Goal: Transaction & Acquisition: Purchase product/service

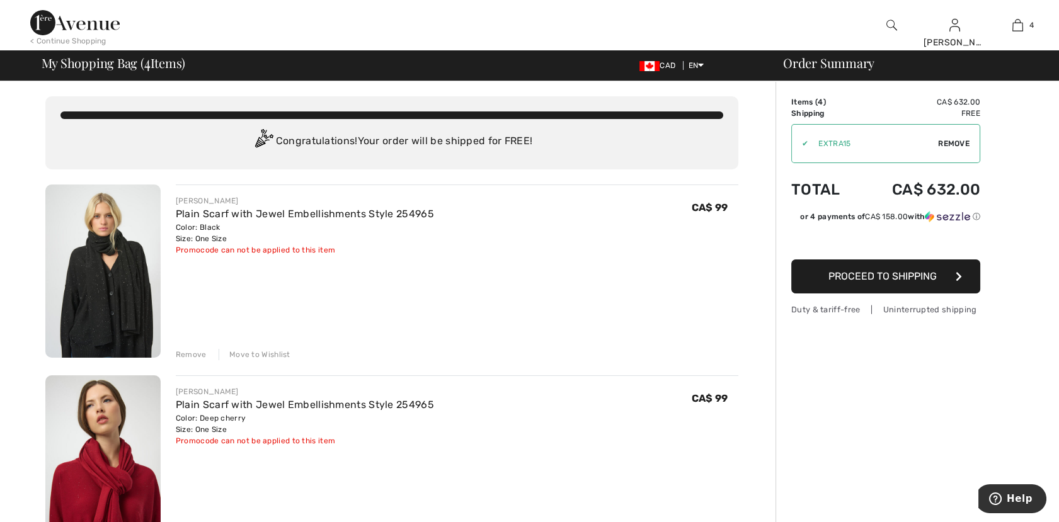
click at [198, 359] on div "Remove" at bounding box center [191, 354] width 31 height 11
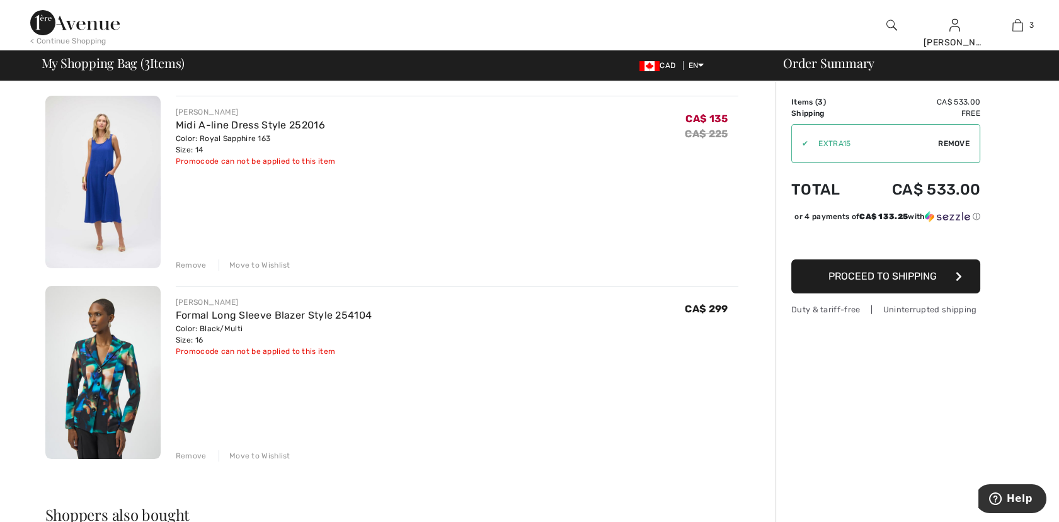
scroll to position [419, 0]
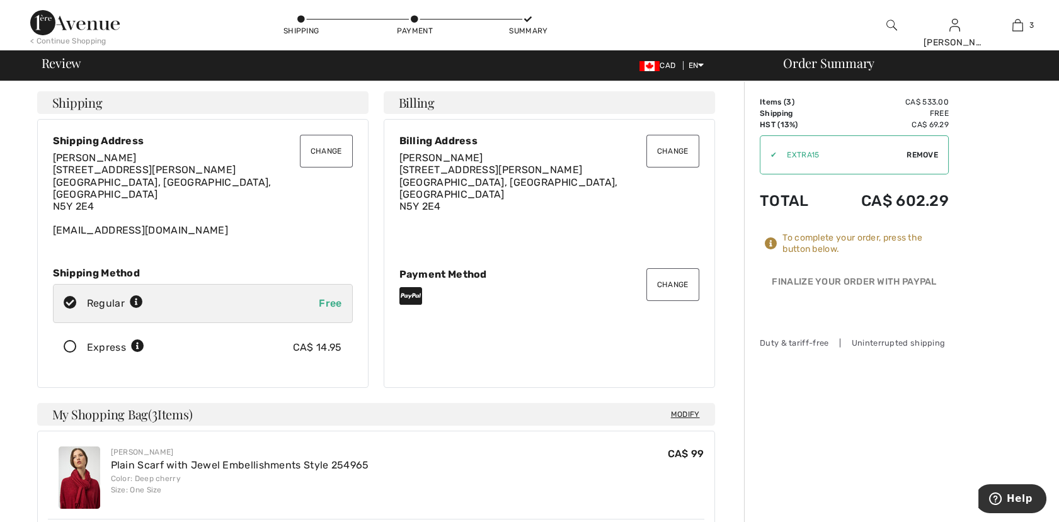
click at [69, 341] on icon at bounding box center [70, 347] width 33 height 13
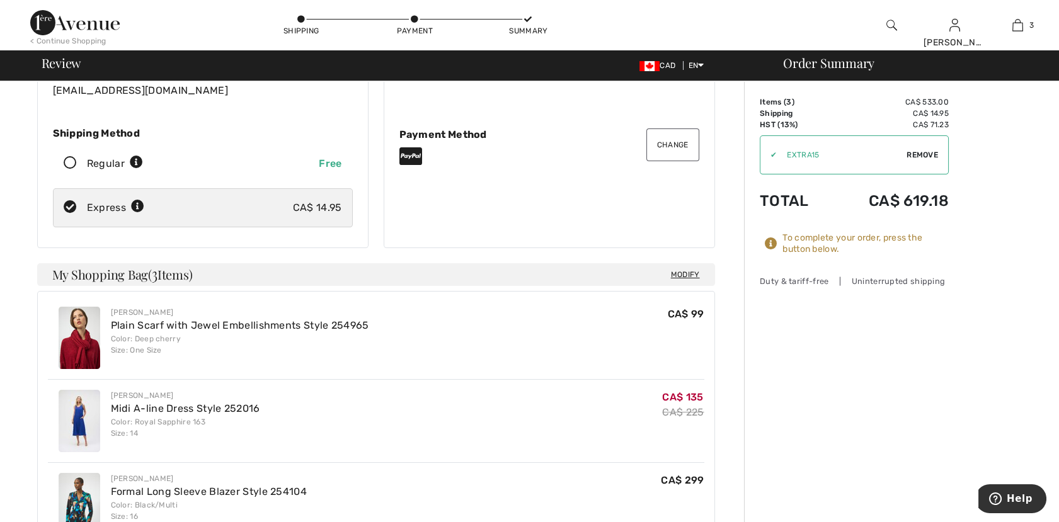
scroll to position [210, 0]
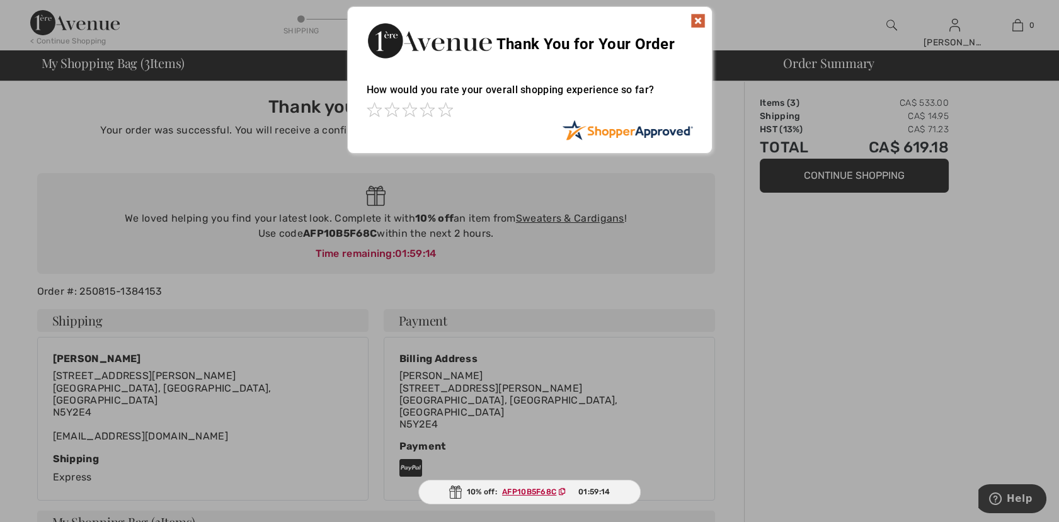
click at [695, 18] on img at bounding box center [697, 20] width 15 height 15
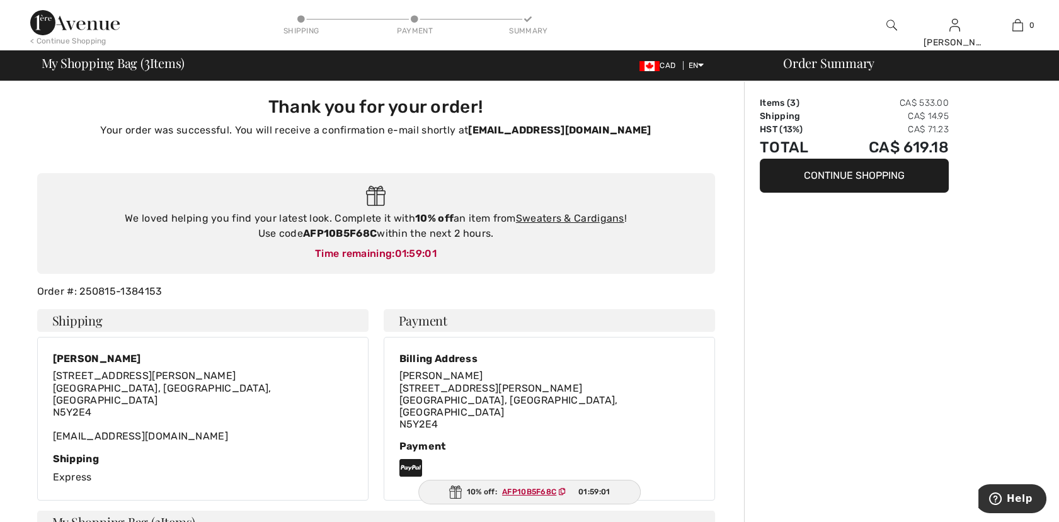
click at [886, 172] on button "Continue Shopping" at bounding box center [854, 176] width 189 height 34
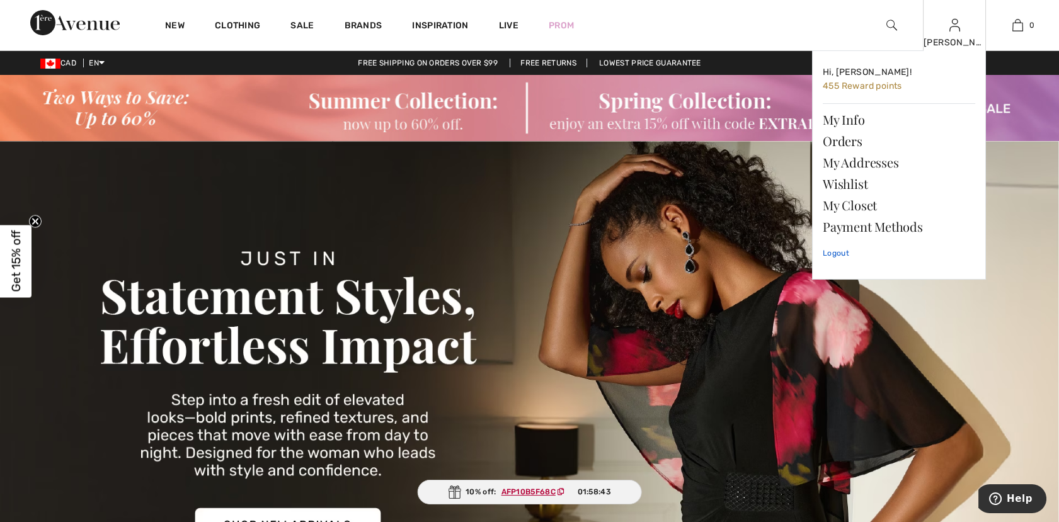
click at [833, 256] on link "Logout" at bounding box center [899, 252] width 152 height 31
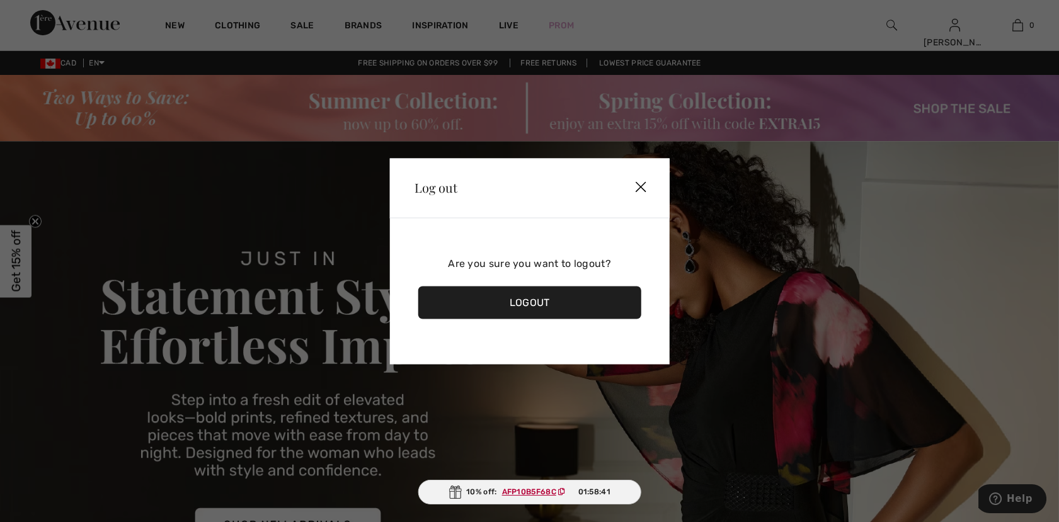
click at [576, 302] on div "Logout" at bounding box center [530, 302] width 224 height 33
